Goal: Check status: Check status

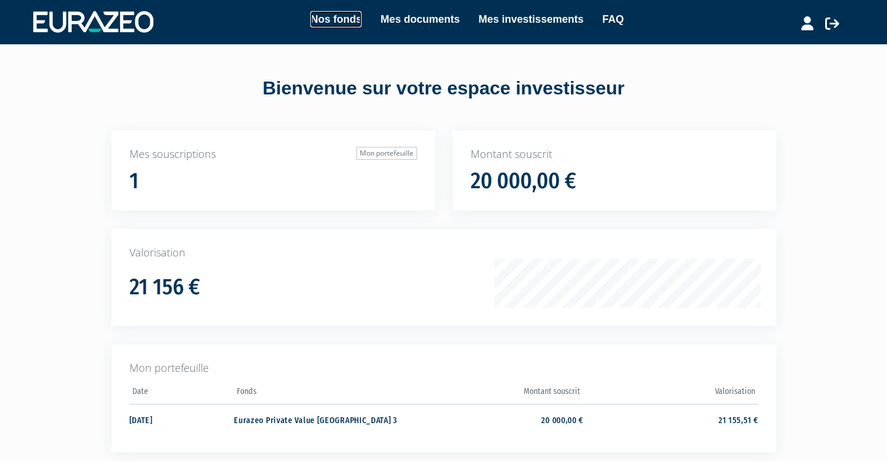
click at [329, 21] on link "Nos fonds" at bounding box center [335, 19] width 51 height 16
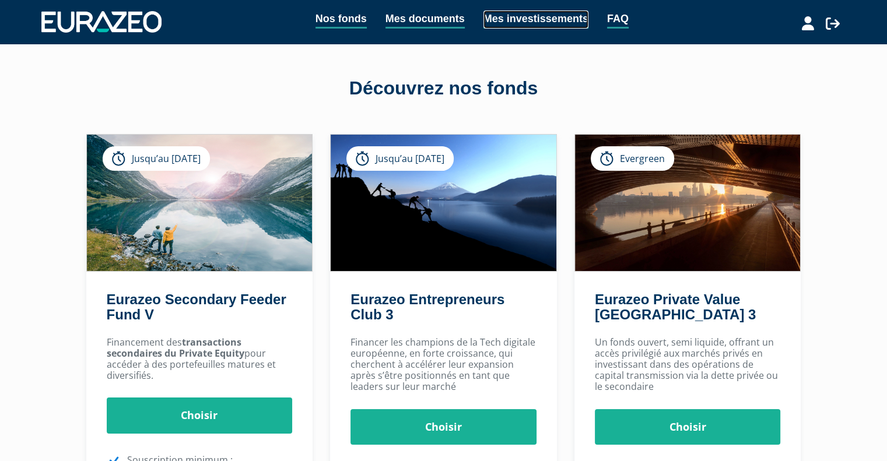
click at [494, 24] on link "Mes investissements" at bounding box center [535, 19] width 105 height 18
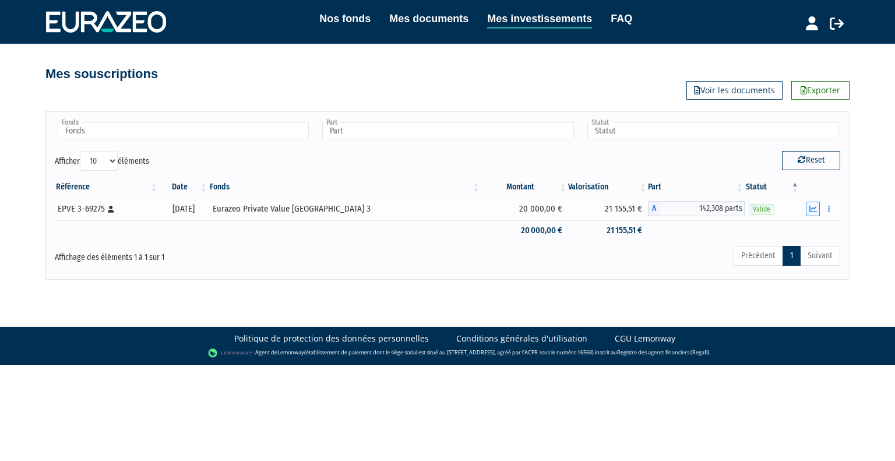
click at [816, 207] on icon "button" at bounding box center [814, 209] width 8 height 8
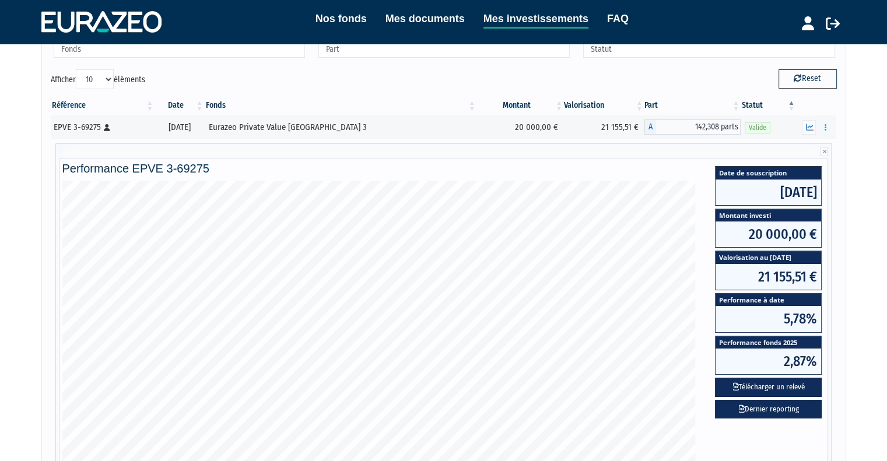
scroll to position [83, 0]
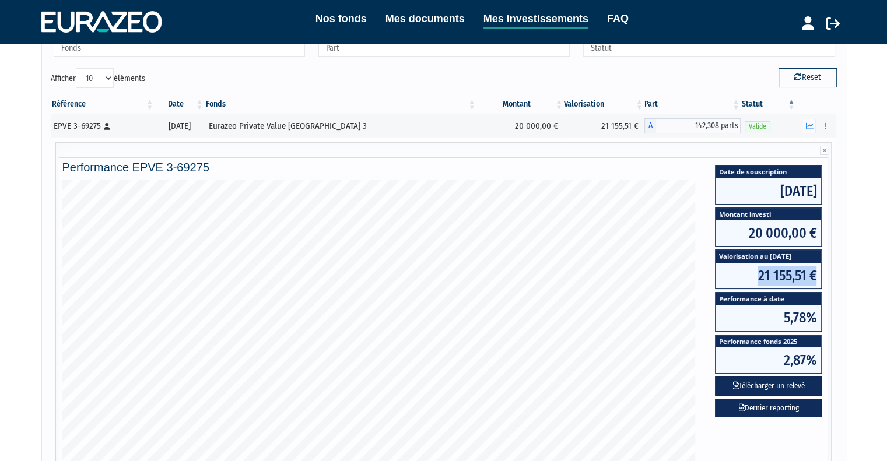
drag, startPoint x: 756, startPoint y: 269, endPoint x: 823, endPoint y: 284, distance: 68.7
click at [823, 284] on div "Date de souscription [DATE] Montant investi 20 000,00 € Valorisation au [DATE] …" at bounding box center [768, 291] width 113 height 258
click at [849, 283] on div "Nos fonds Mes documents Mes investissements FAQ Déconnexion Nos fonds Mes docum…" at bounding box center [443, 238] width 887 height 642
click at [385, 86] on div "Afficher 10 25 50 100 éléments" at bounding box center [243, 79] width 384 height 23
drag, startPoint x: 758, startPoint y: 273, endPoint x: 821, endPoint y: 282, distance: 63.1
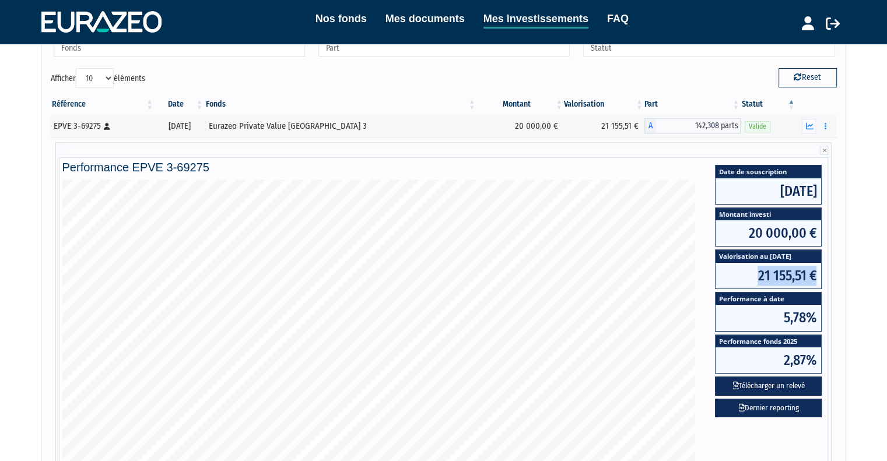
click at [821, 282] on span "21 155,51 €" at bounding box center [768, 276] width 106 height 26
click at [855, 286] on div "Nos fonds Mes documents Mes investissements FAQ Déconnexion Nos fonds Mes docum…" at bounding box center [443, 238] width 887 height 642
